Goal: Task Accomplishment & Management: Manage account settings

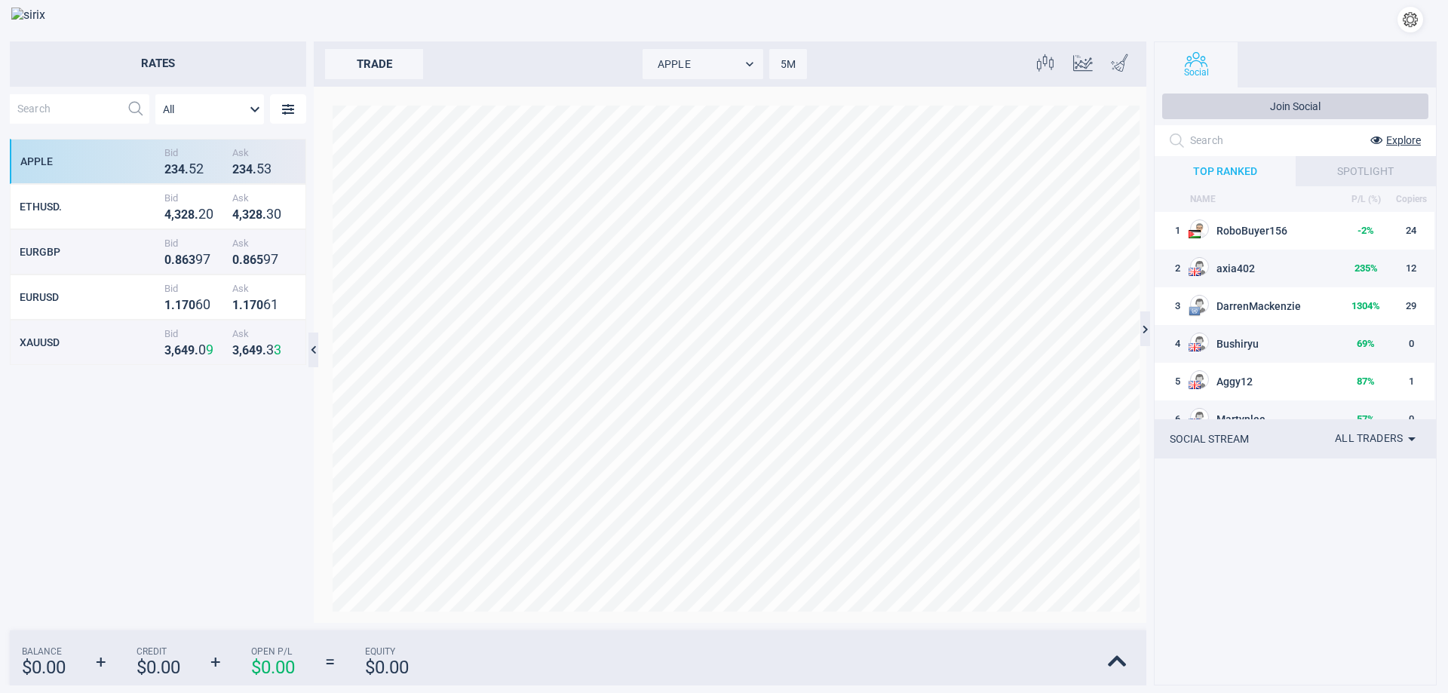
scroll to position [471, 283]
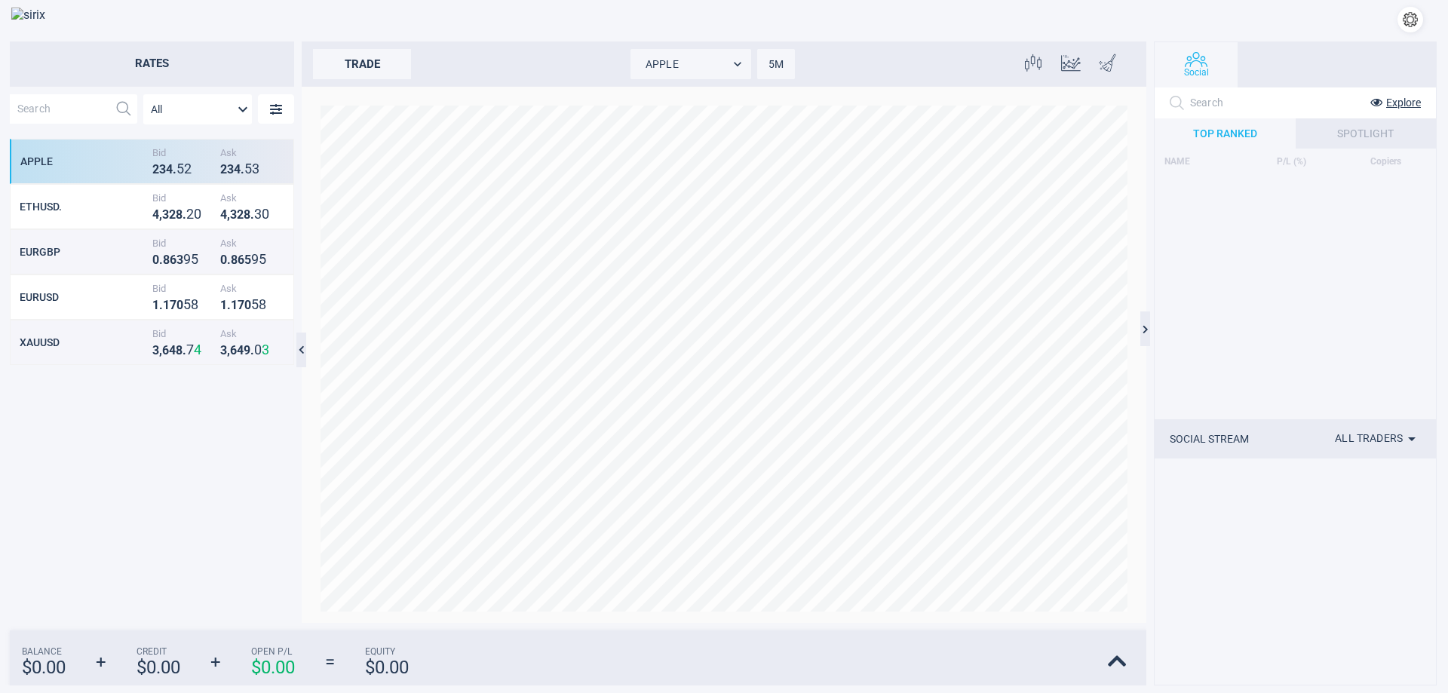
scroll to position [471, 283]
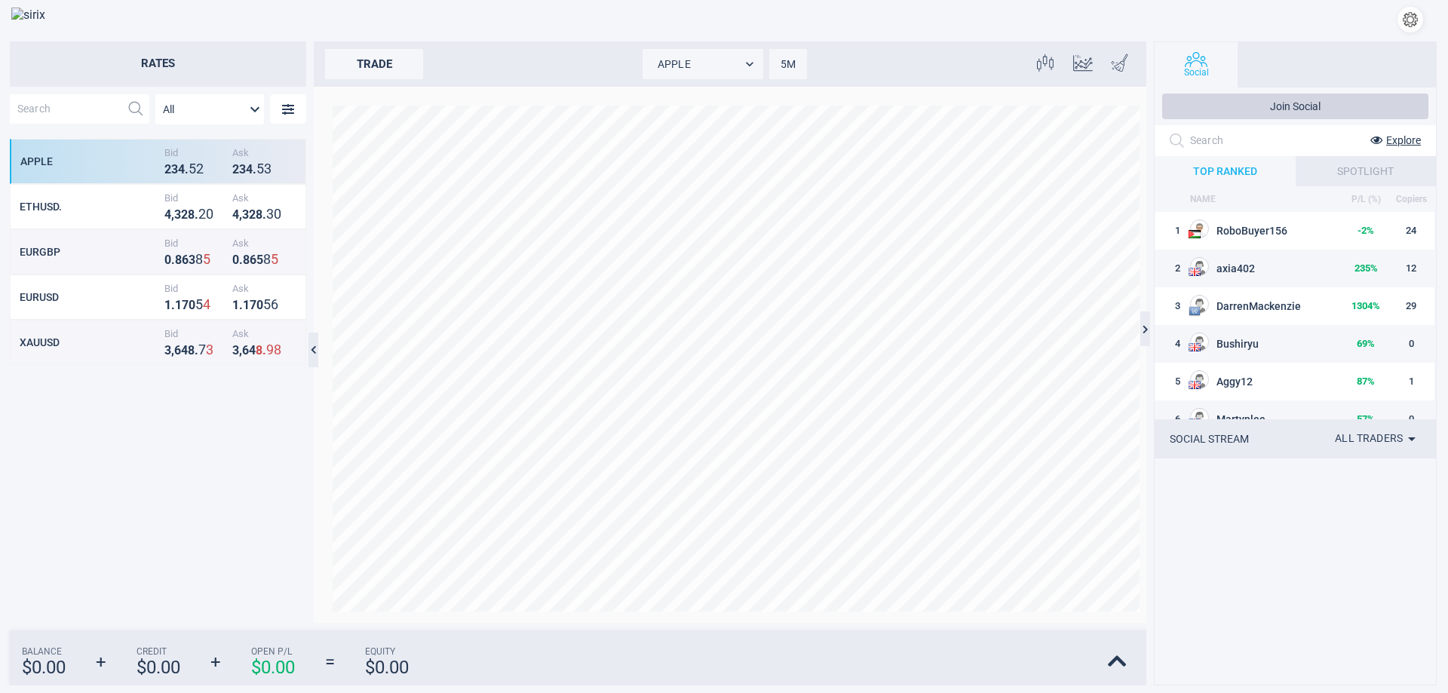
click at [1406, 22] on button "button" at bounding box center [1410, 20] width 26 height 26
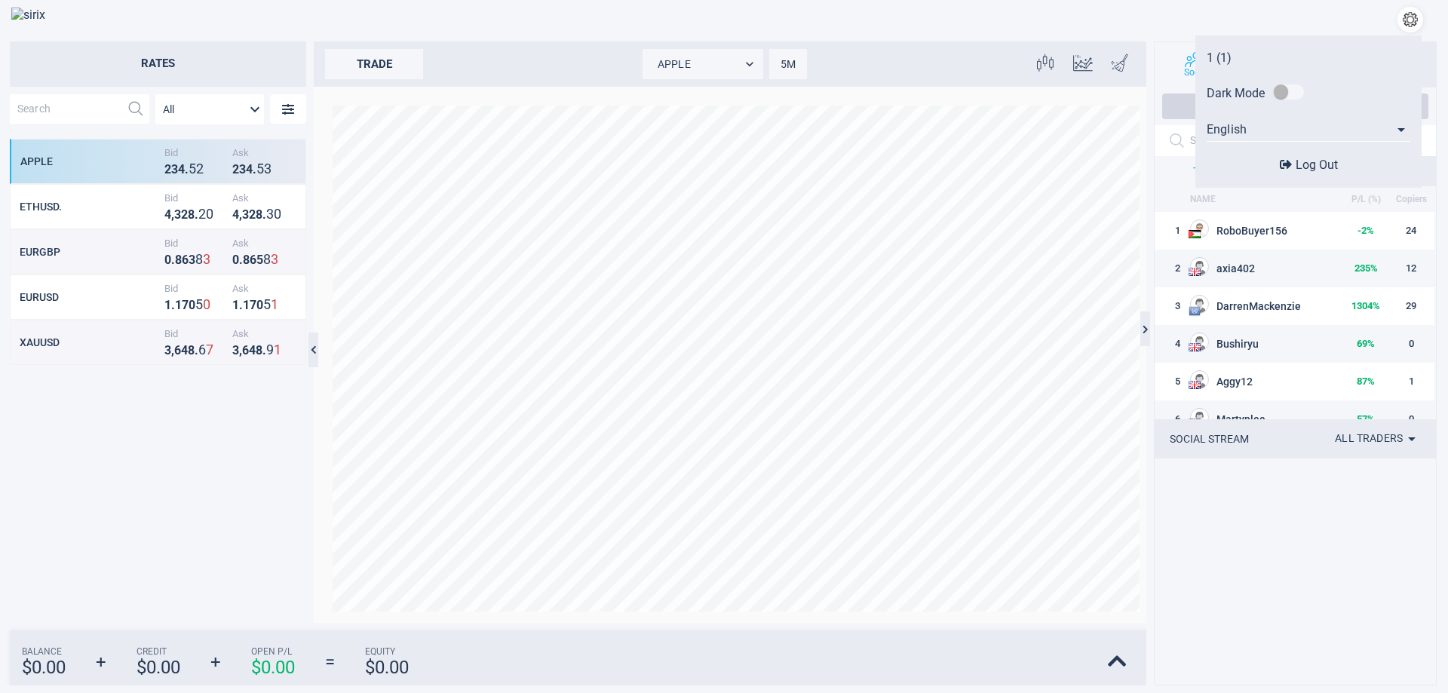
click at [1316, 170] on span "Log Out" at bounding box center [1317, 165] width 42 height 14
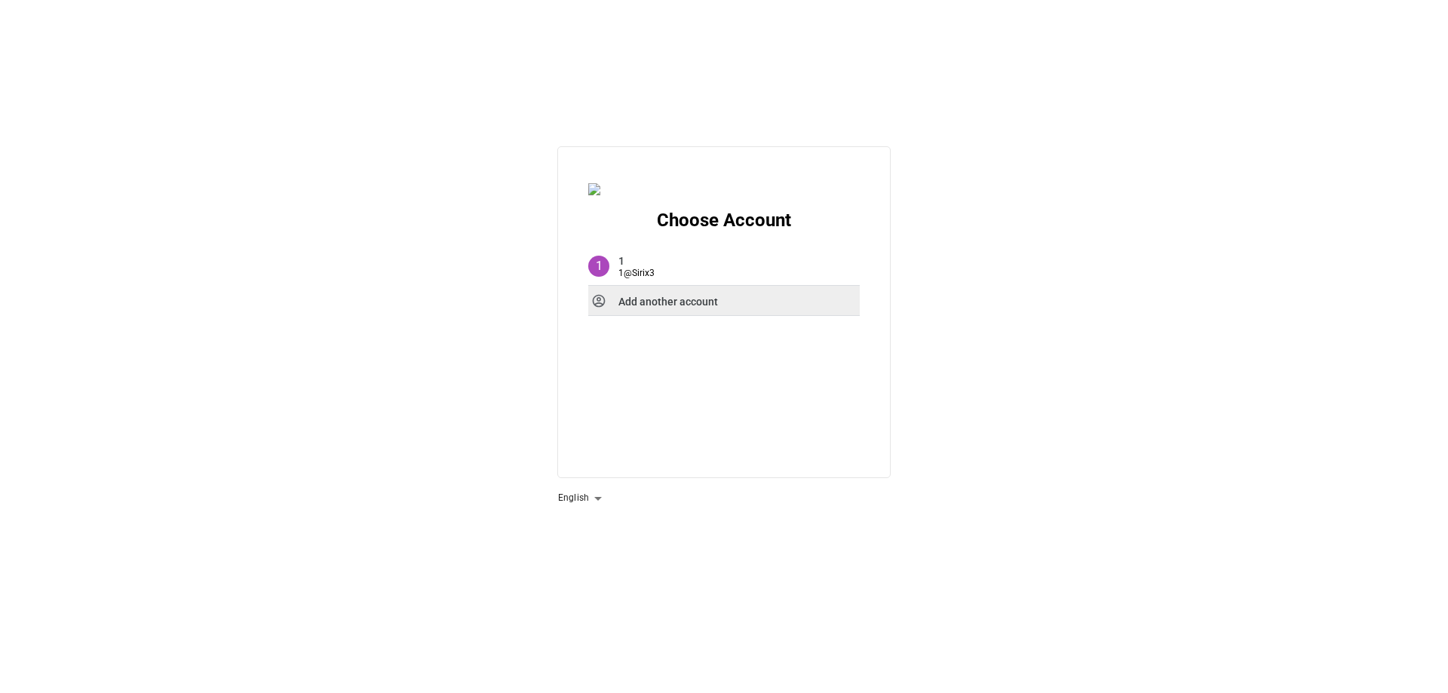
click at [632, 304] on strong "Add another account" at bounding box center [668, 302] width 100 height 12
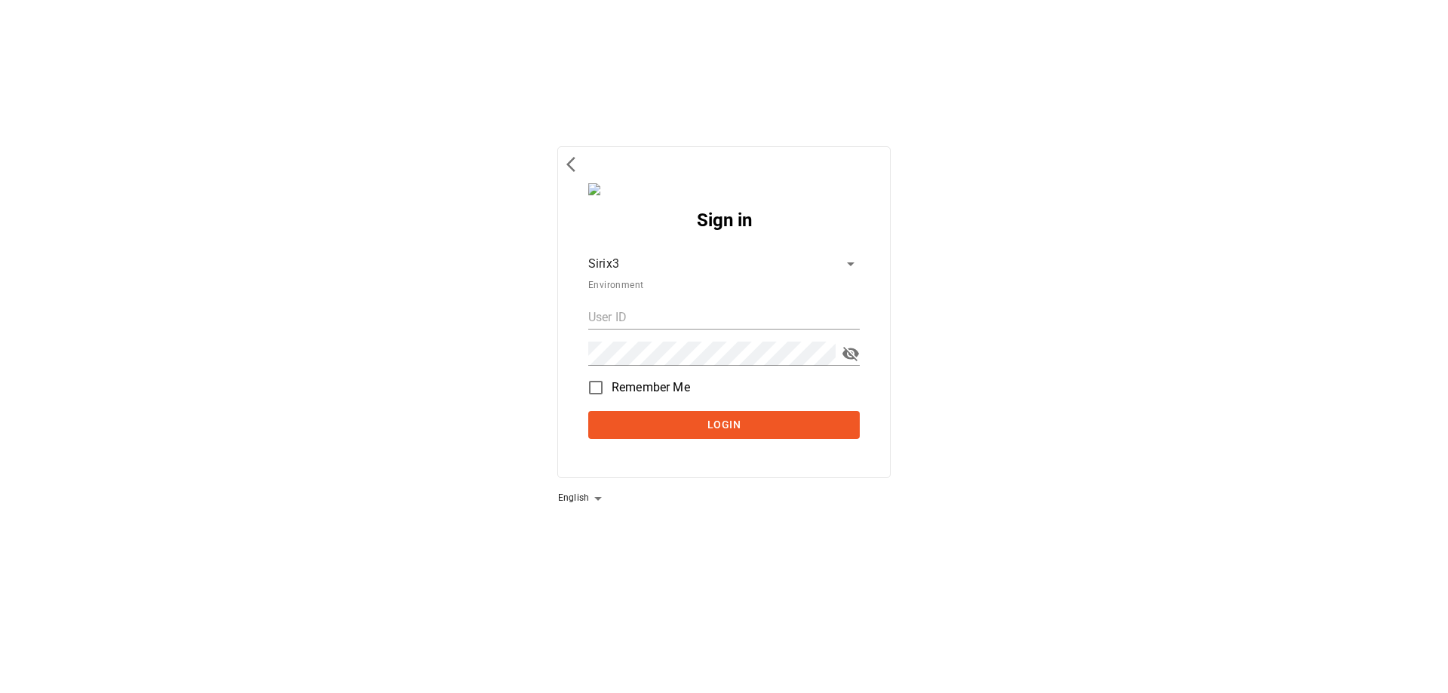
click at [652, 259] on body "Sign in Sirix3 d764ec61-f068-4bd1-bba6-09d17f9b3b47 Environment Remember Me Log…" at bounding box center [724, 346] width 1448 height 693
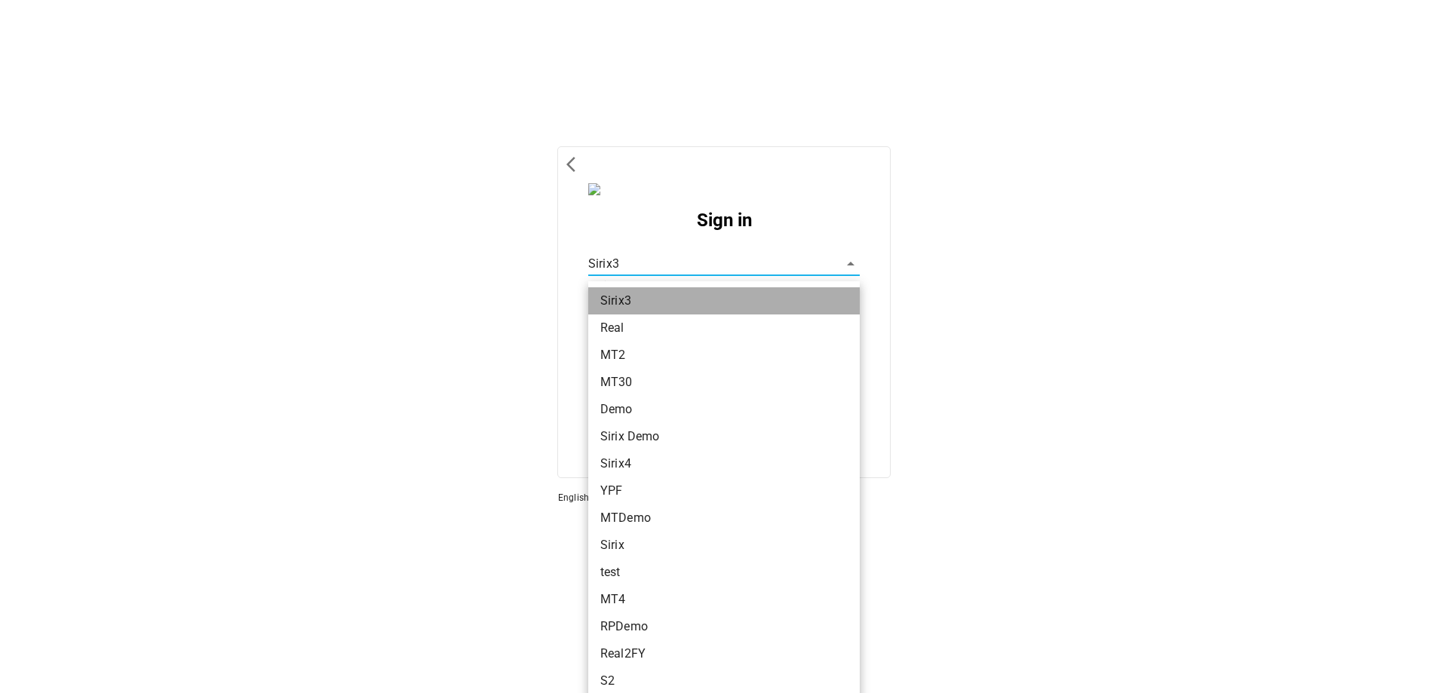
click at [621, 294] on li "Sirix3" at bounding box center [723, 300] width 271 height 27
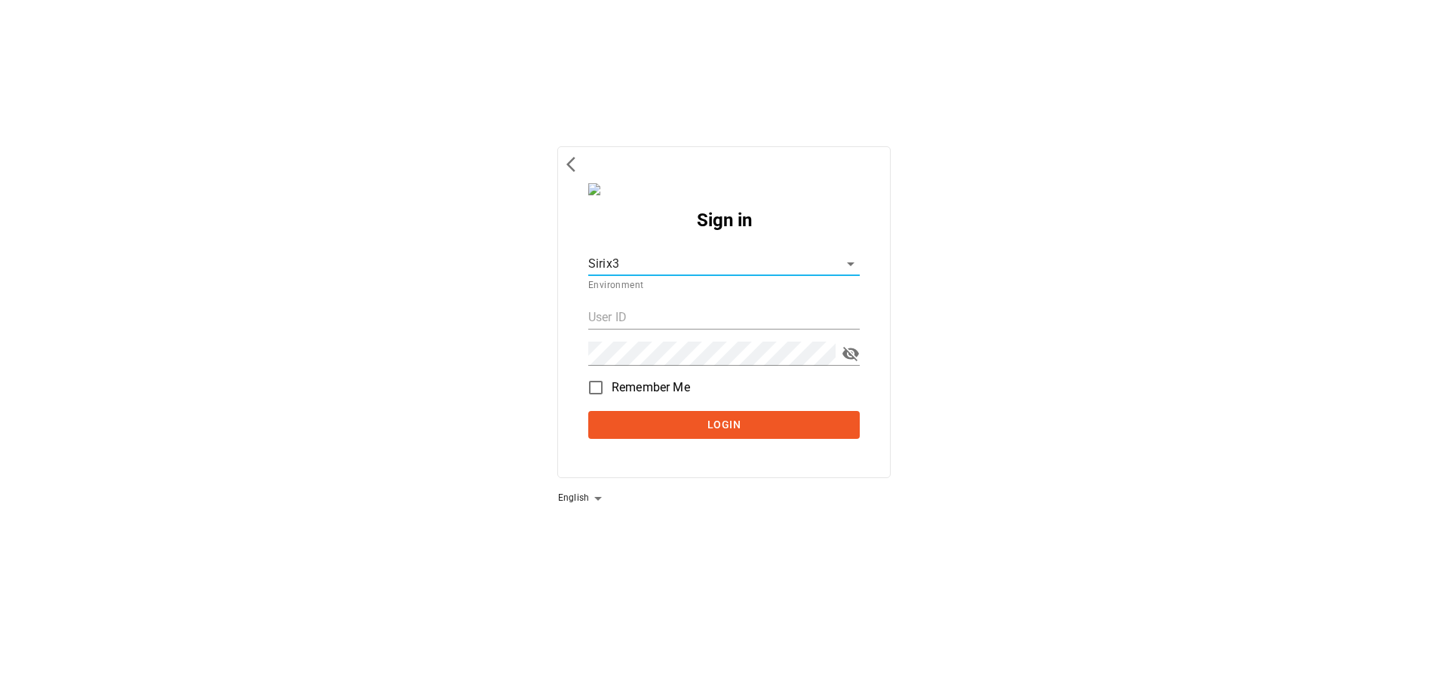
click at [630, 257] on body "Sign in Sirix3 d764ec61-f068-4bd1-bba6-09d17f9b3b47 Environment Remember Me Log…" at bounding box center [724, 346] width 1448 height 693
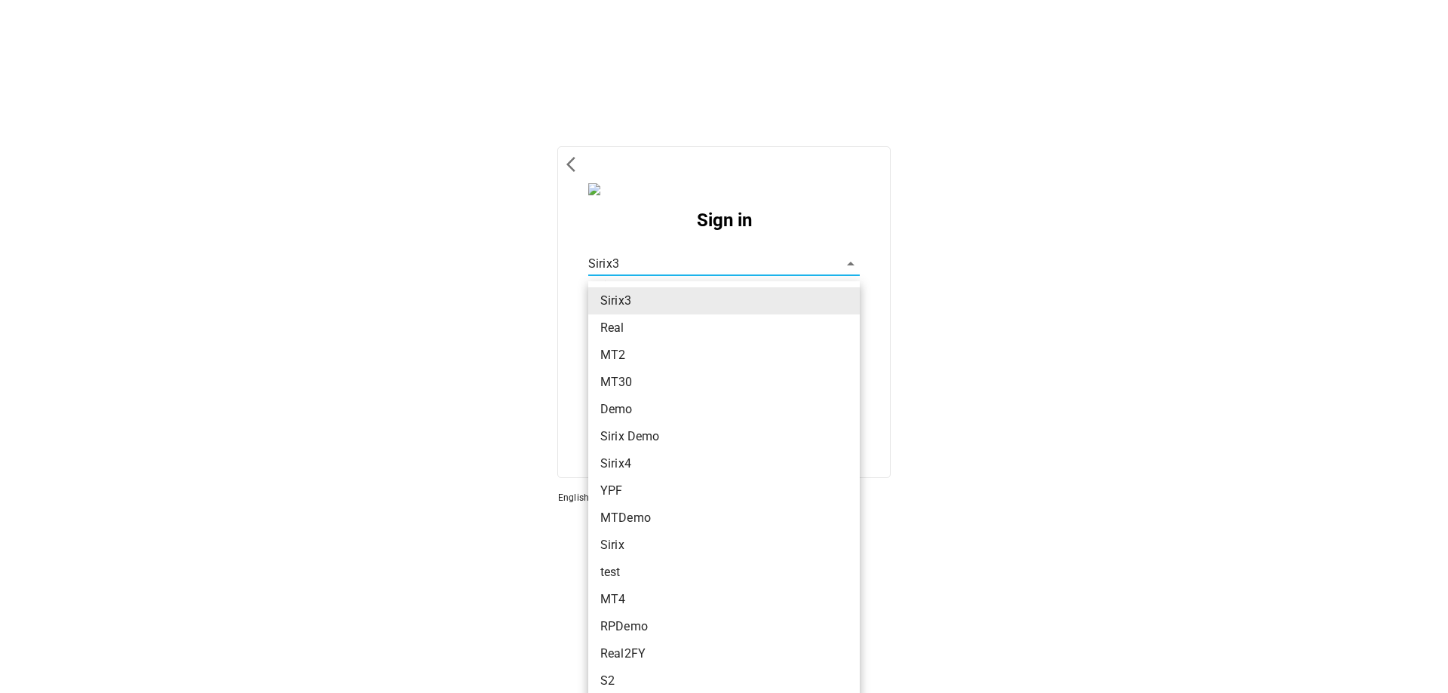
click at [1198, 400] on div at bounding box center [724, 346] width 1448 height 693
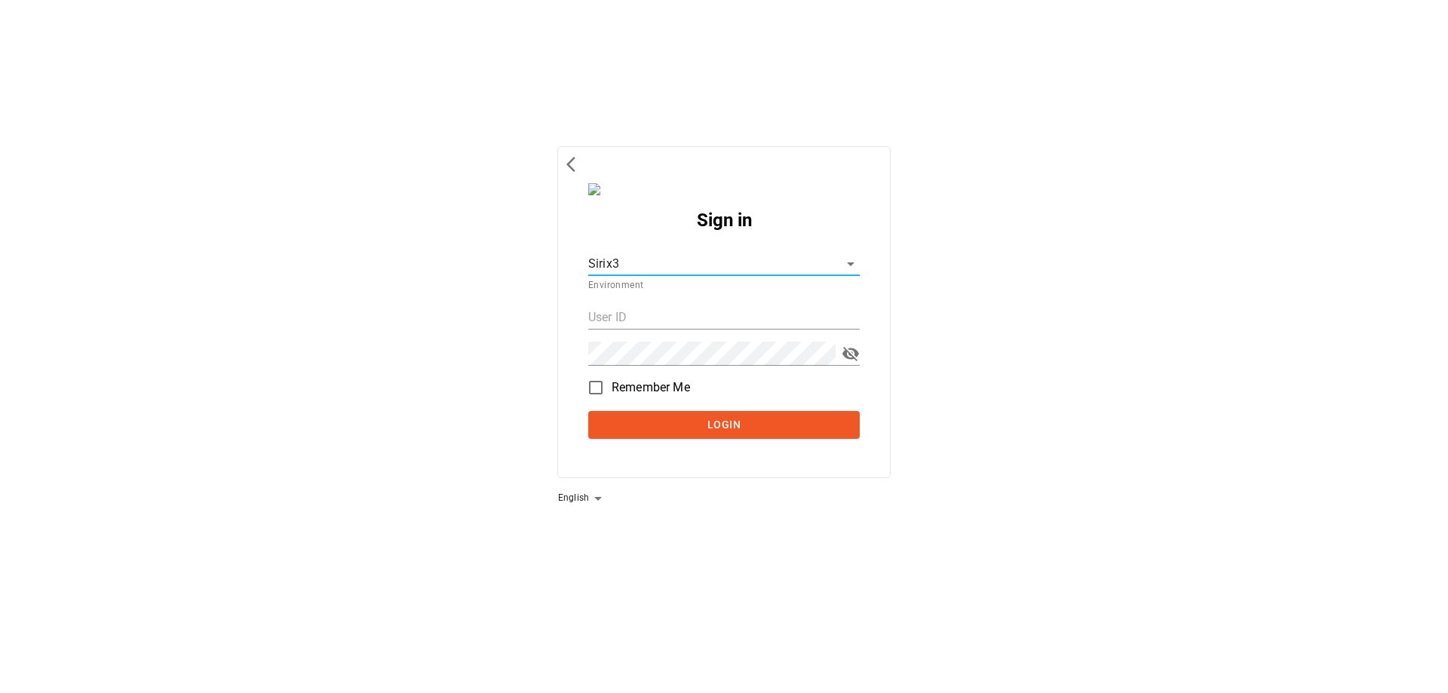
click at [637, 265] on body "Sign in Sirix3 d764ec61-f068-4bd1-bba6-09d17f9b3b47 Environment Remember Me Log…" at bounding box center [724, 346] width 1448 height 693
